Goal: Book appointment/travel/reservation

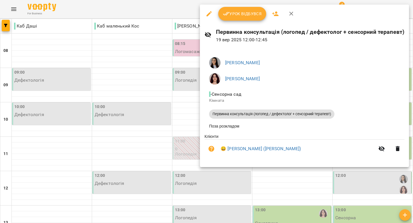
scroll to position [111, 0]
click at [290, 14] on icon "button" at bounding box center [292, 14] width 4 height 4
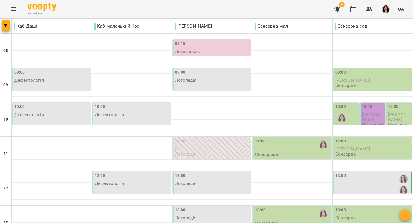
scroll to position [262, 0]
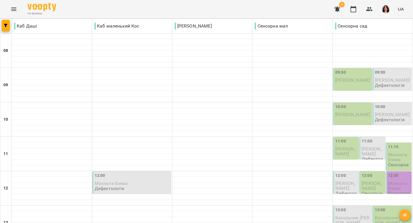
scroll to position [114, 0]
type input "**********"
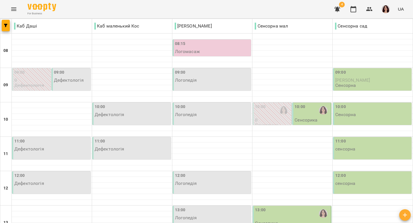
click at [301, 113] on div "10:00" at bounding box center [300, 110] width 11 height 13
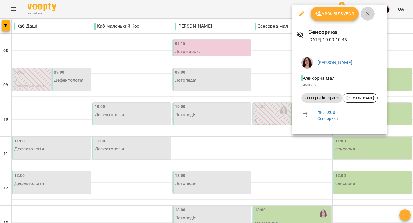
click at [367, 15] on icon "button" at bounding box center [367, 13] width 7 height 7
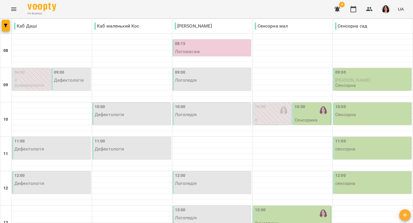
scroll to position [247, 0]
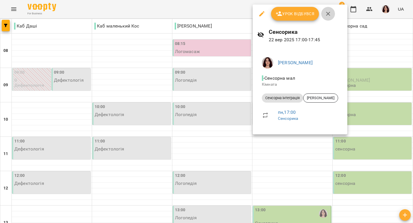
click at [330, 13] on icon "button" at bounding box center [328, 13] width 7 height 7
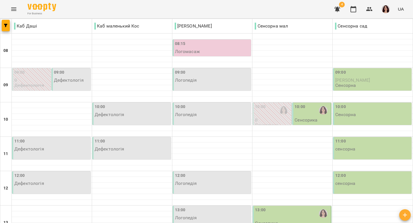
scroll to position [194, 0]
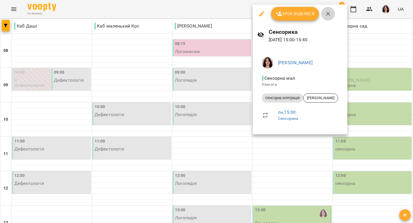
click at [327, 14] on icon "button" at bounding box center [328, 14] width 4 height 4
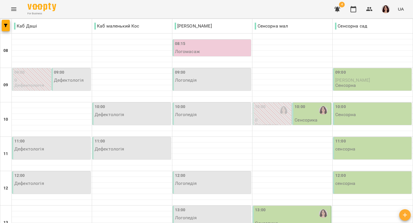
scroll to position [164, 0]
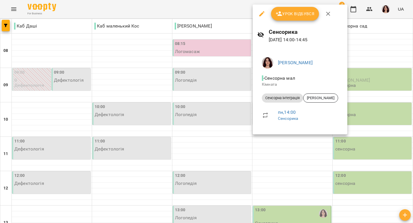
click at [327, 15] on icon "button" at bounding box center [328, 13] width 7 height 7
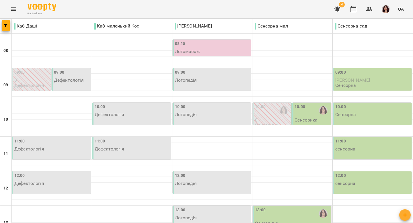
click at [300, 207] on div "13:00" at bounding box center [292, 213] width 75 height 13
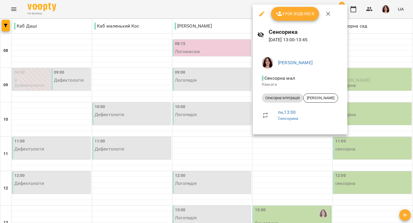
click at [329, 14] on icon "button" at bounding box center [328, 13] width 7 height 7
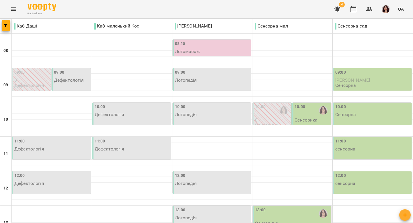
scroll to position [33, 0]
click at [319, 104] on div "10:00 Сенсорика" at bounding box center [312, 113] width 35 height 19
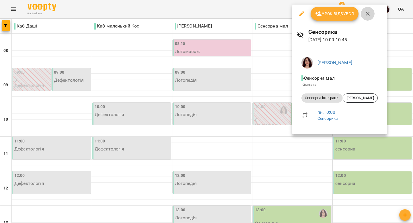
click at [367, 14] on icon "button" at bounding box center [368, 14] width 4 height 4
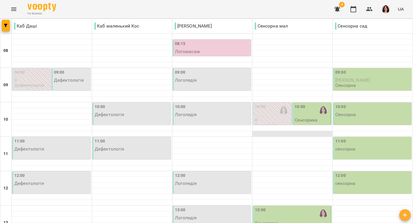
scroll to position [0, 0]
